Goal: Consume media (video, audio)

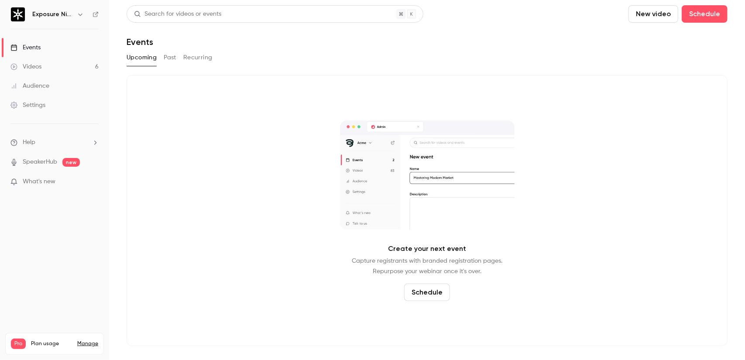
click at [72, 141] on li "Help" at bounding box center [54, 142] width 88 height 9
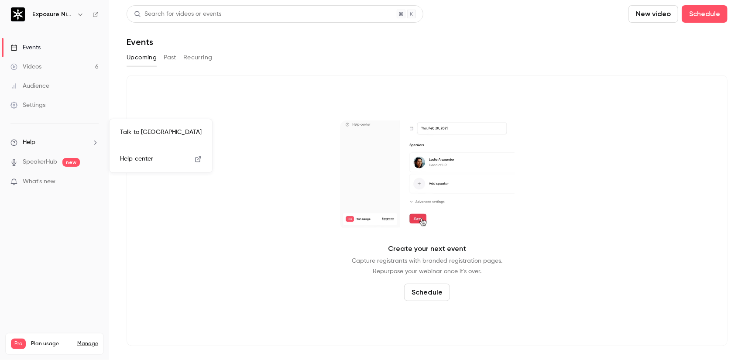
click at [141, 131] on link "Talk to [GEOGRAPHIC_DATA]" at bounding box center [161, 132] width 96 height 23
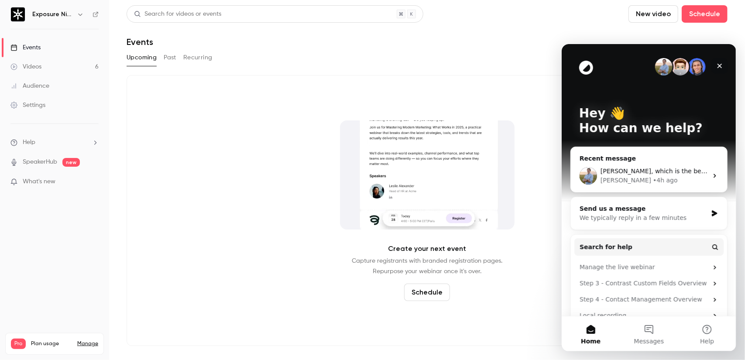
click at [717, 63] on icon "Close" at bounding box center [719, 65] width 7 height 7
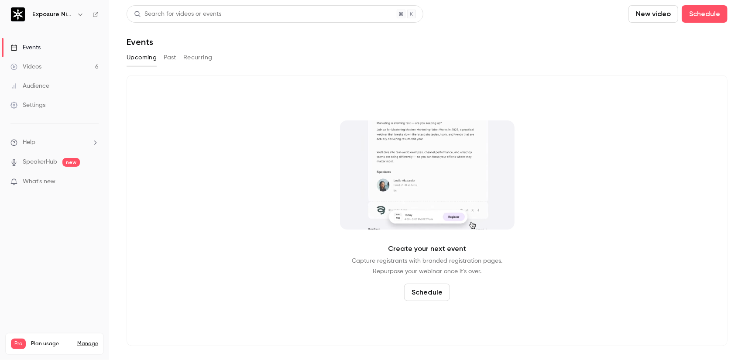
click at [172, 48] on div "Search for videos or events New video Schedule Events Upcoming Past Recurring C…" at bounding box center [427, 175] width 601 height 341
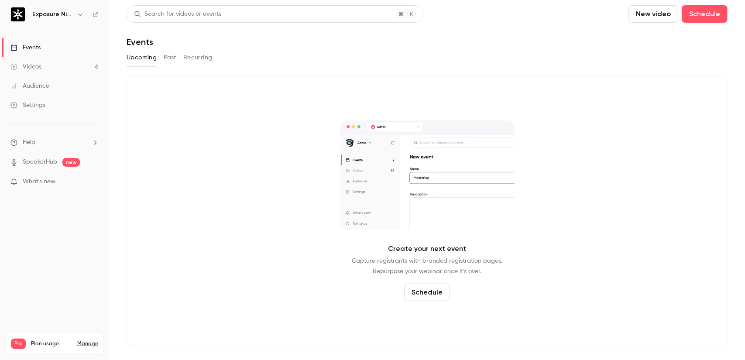
click at [172, 53] on button "Past" at bounding box center [170, 58] width 13 height 14
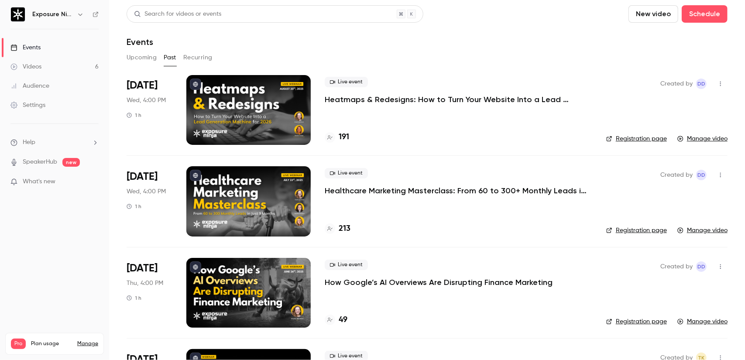
click at [403, 101] on p "Heatmaps & Redesigns: How to Turn Your Website Into a Lead Generation Machine f…" at bounding box center [456, 99] width 262 height 10
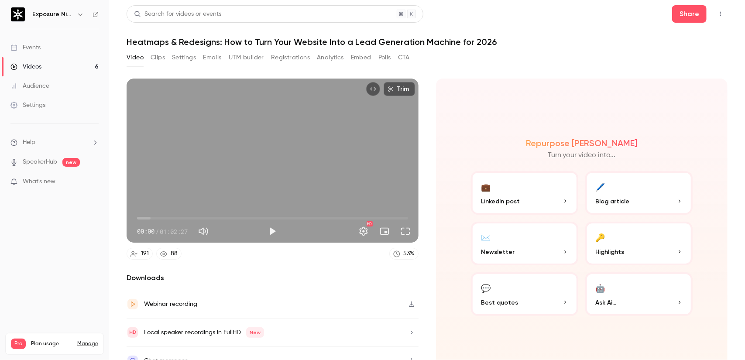
click at [335, 57] on button "Analytics" at bounding box center [330, 58] width 27 height 14
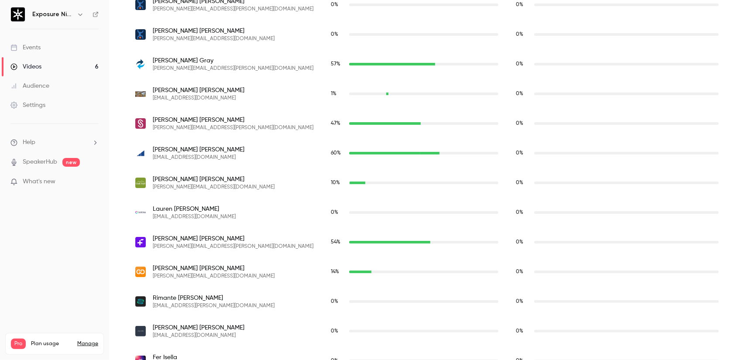
scroll to position [2232, 0]
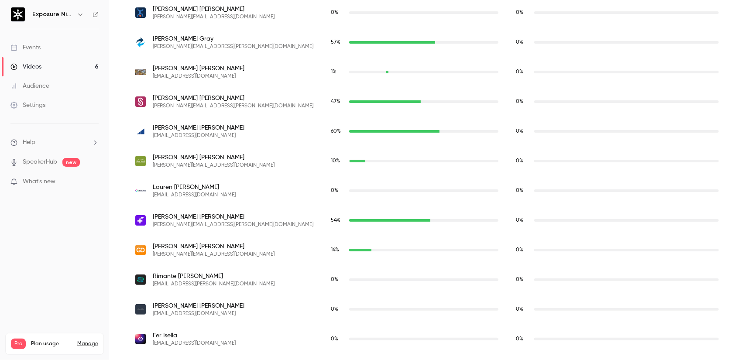
click at [531, 203] on div "0 %" at bounding box center [617, 191] width 220 height 30
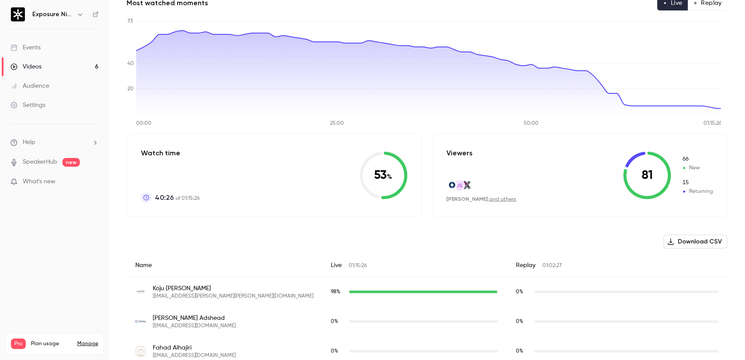
scroll to position [0, 0]
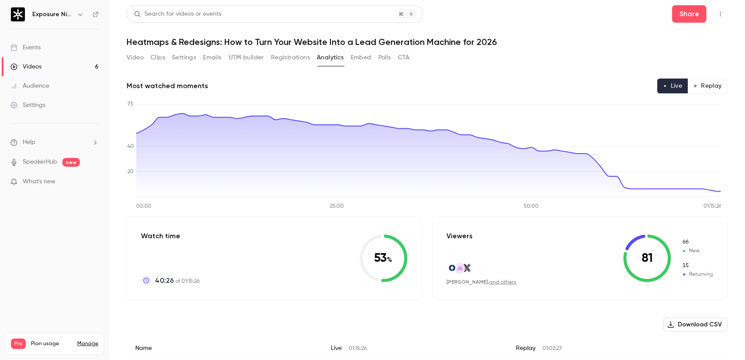
click at [388, 57] on button "Polls" at bounding box center [384, 58] width 13 height 14
